Goal: Task Accomplishment & Management: Manage account settings

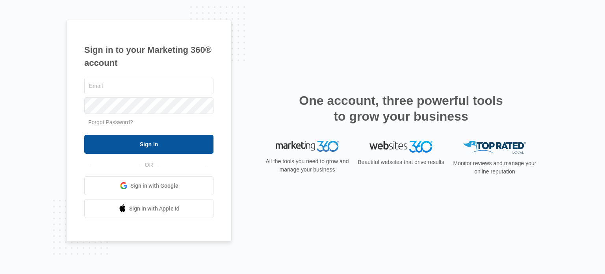
type input "[EMAIL_ADDRESS][DOMAIN_NAME]"
click at [155, 143] on input "Sign In" at bounding box center [148, 144] width 129 height 19
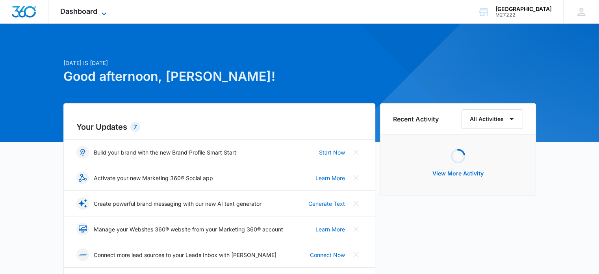
click at [96, 13] on span "Dashboard" at bounding box center [78, 11] width 37 height 8
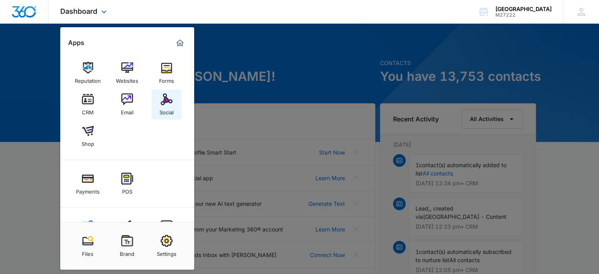
click at [169, 98] on img at bounding box center [167, 99] width 12 height 12
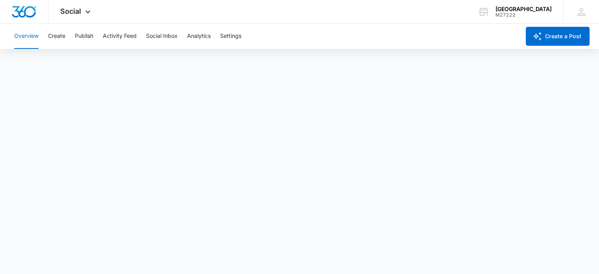
click at [100, 35] on div "Overview Create Publish Activity Feed Social Inbox Analytics Settings" at bounding box center [264, 36] width 510 height 25
click at [84, 37] on button "Publish" at bounding box center [84, 36] width 18 height 25
click at [56, 57] on button "Schedules" at bounding box center [60, 60] width 27 height 22
click at [21, 59] on button "Calendar" at bounding box center [25, 60] width 23 height 22
click at [165, 34] on button "Social Inbox" at bounding box center [161, 36] width 31 height 25
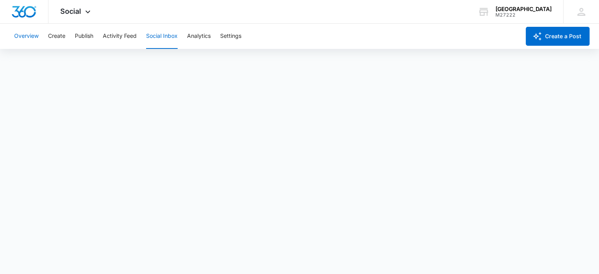
click at [30, 35] on button "Overview" at bounding box center [26, 36] width 24 height 25
click at [91, 37] on button "Publish" at bounding box center [84, 36] width 18 height 25
click at [66, 35] on div "Overview Create Publish Activity Feed Social Inbox Analytics Settings" at bounding box center [264, 36] width 510 height 25
click at [53, 33] on button "Create" at bounding box center [56, 36] width 17 height 25
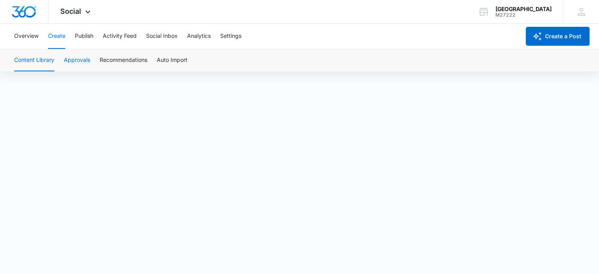
click at [77, 63] on button "Approvals" at bounding box center [77, 60] width 26 height 22
click at [30, 63] on button "Content Library" at bounding box center [34, 60] width 40 height 22
click at [176, 59] on button "Auto Import" at bounding box center [172, 60] width 31 height 22
click at [39, 59] on button "Content Library" at bounding box center [34, 60] width 40 height 22
click at [113, 37] on button "Activity Feed" at bounding box center [120, 36] width 34 height 25
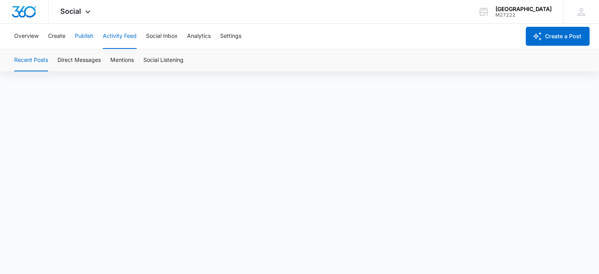
click at [90, 33] on button "Publish" at bounding box center [84, 36] width 18 height 25
click at [272, 57] on div "Calendar Schedules" at bounding box center [299, 60] width 580 height 22
